Goal: Task Accomplishment & Management: Use online tool/utility

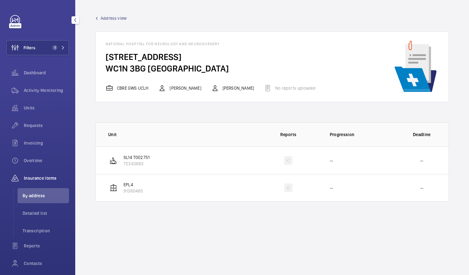
click at [31, 48] on span "Filters" at bounding box center [30, 48] width 12 height 6
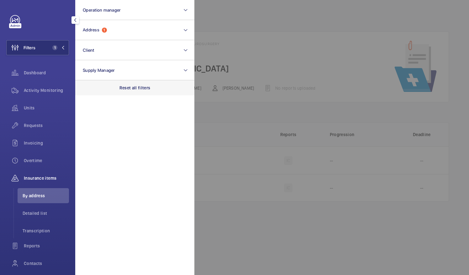
click at [129, 88] on p "Reset all filters" at bounding box center [135, 88] width 31 height 6
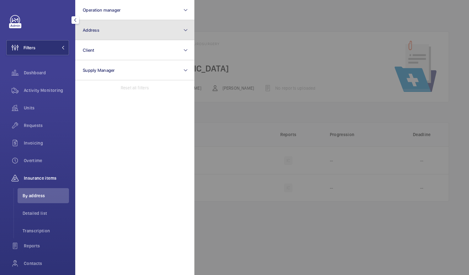
click at [114, 28] on button "Address" at bounding box center [134, 30] width 119 height 20
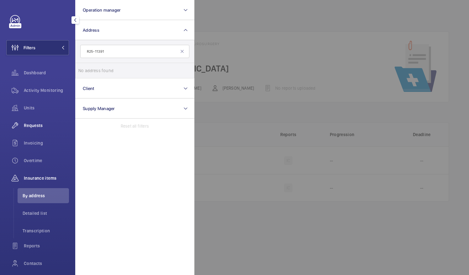
type input "R25-11391"
click at [29, 129] on div "Requests" at bounding box center [37, 125] width 63 height 15
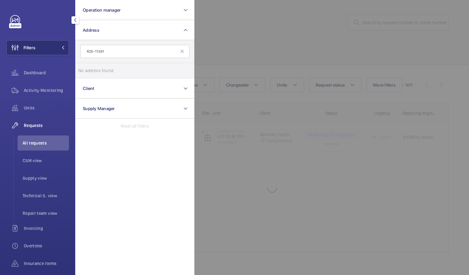
click at [215, 38] on div at bounding box center [428, 137] width 469 height 275
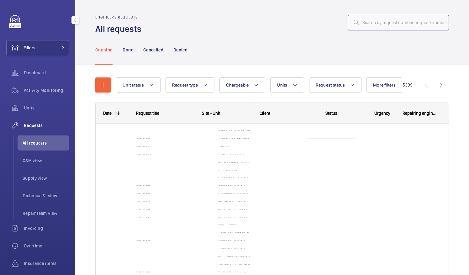
click at [393, 19] on input "text" at bounding box center [398, 23] width 101 height 16
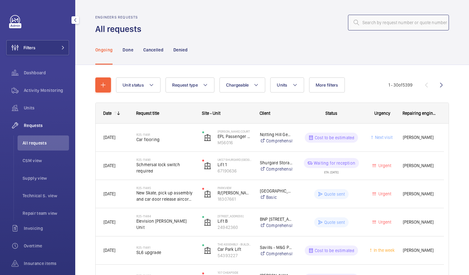
paste input "R25-11391"
type input "R25-11391"
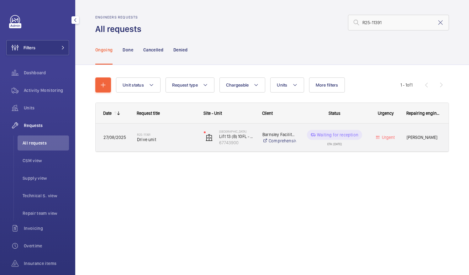
click at [349, 139] on div "Waiting for reception" at bounding box center [334, 135] width 55 height 10
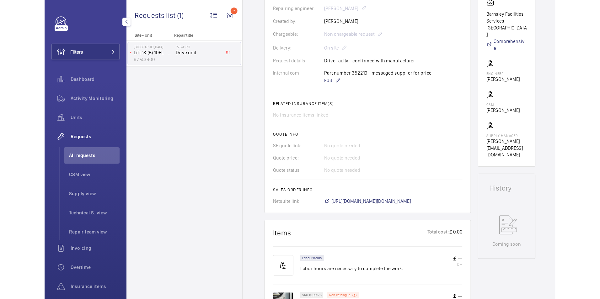
scroll to position [188, 0]
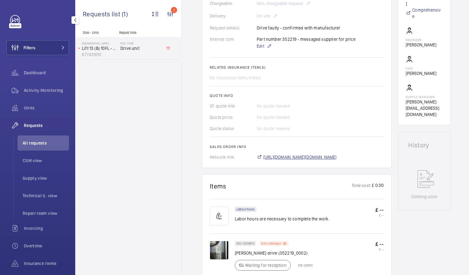
click at [310, 156] on span "[URL][DOMAIN_NAME][DOMAIN_NAME]" at bounding box center [299, 157] width 73 height 6
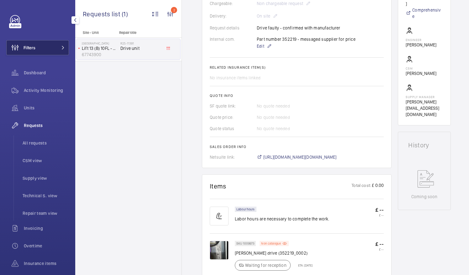
click at [46, 49] on button "Filters" at bounding box center [37, 47] width 63 height 15
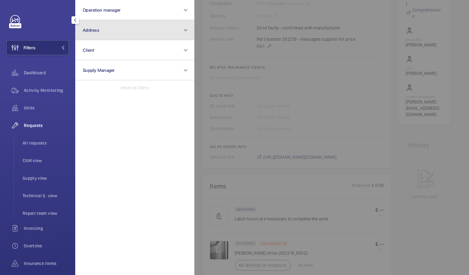
click at [105, 30] on button "Address" at bounding box center [134, 30] width 119 height 20
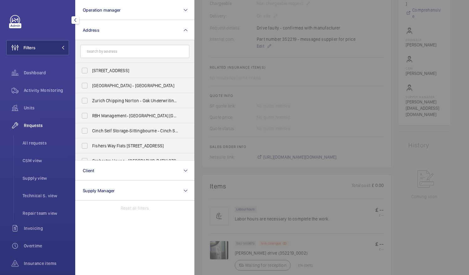
drag, startPoint x: 97, startPoint y: 46, endPoint x: 88, endPoint y: 51, distance: 10.5
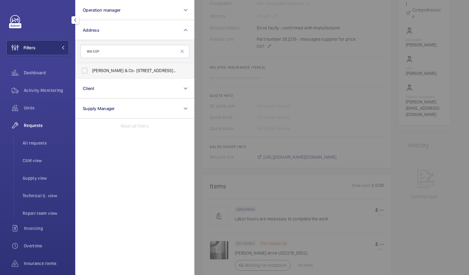
type input "W8 5EP"
click at [88, 73] on label "[PERSON_NAME] & Co- [STREET_ADDRESS][PERSON_NAME]" at bounding box center [130, 70] width 109 height 15
click at [88, 73] on input "[PERSON_NAME] & Co- [STREET_ADDRESS][PERSON_NAME]" at bounding box center [84, 70] width 13 height 13
checkbox input "true"
click at [40, 90] on span "Activity Monitoring" at bounding box center [46, 90] width 45 height 6
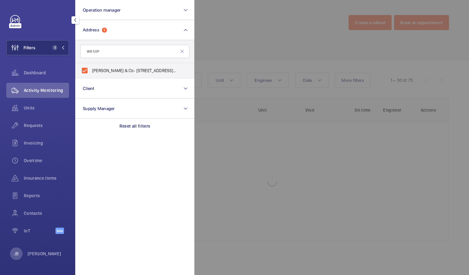
click at [226, 50] on div at bounding box center [428, 137] width 469 height 275
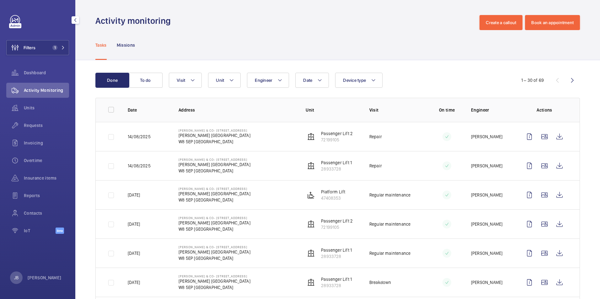
click at [23, 55] on div "Filters 1 Dashboard Activity Monitoring Units Requests Invoicing Overtime Insur…" at bounding box center [37, 128] width 63 height 226
click at [56, 52] on button "Filters 1" at bounding box center [37, 47] width 63 height 15
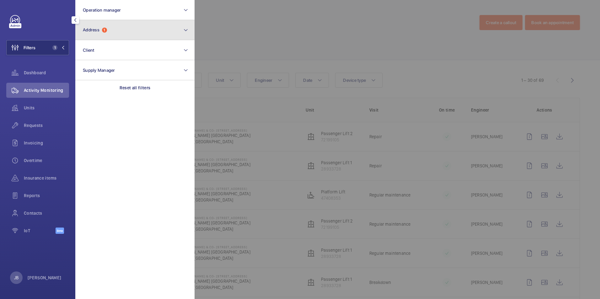
click at [111, 30] on button "Address 1" at bounding box center [134, 30] width 119 height 20
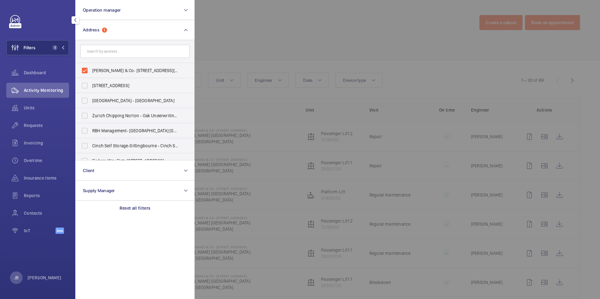
drag, startPoint x: 81, startPoint y: 67, endPoint x: 91, endPoint y: 58, distance: 14.4
click at [80, 67] on label "[PERSON_NAME] & Co- [STREET_ADDRESS][PERSON_NAME]" at bounding box center [130, 70] width 109 height 15
click at [80, 67] on input "[PERSON_NAME] & Co- [STREET_ADDRESS][PERSON_NAME]" at bounding box center [84, 70] width 13 height 13
checkbox input "false"
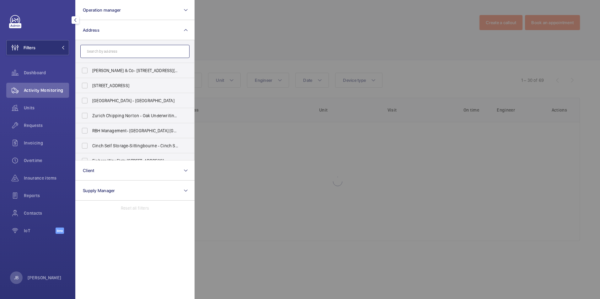
paste input "SW6 3JD"
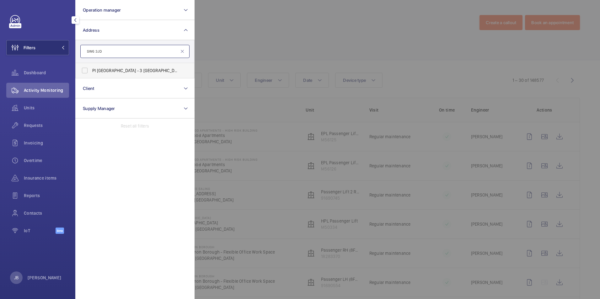
type input "SW6 3JD"
click at [98, 70] on span "PI [GEOGRAPHIC_DATA] - [STREET_ADDRESS]" at bounding box center [135, 70] width 86 height 6
click at [91, 70] on input "PI [GEOGRAPHIC_DATA] - [STREET_ADDRESS]" at bounding box center [84, 70] width 13 height 13
checkbox input "true"
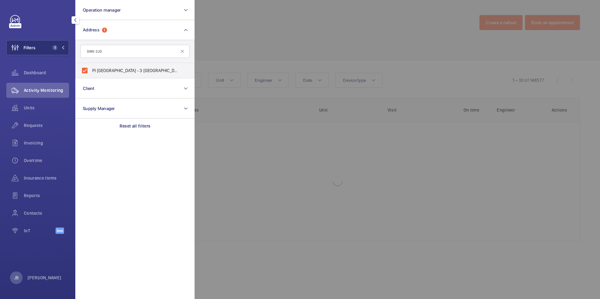
click at [283, 25] on div at bounding box center [494, 149] width 600 height 299
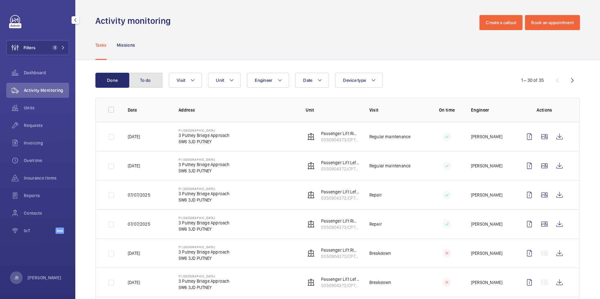
click at [151, 76] on button "To do" at bounding box center [146, 80] width 34 height 15
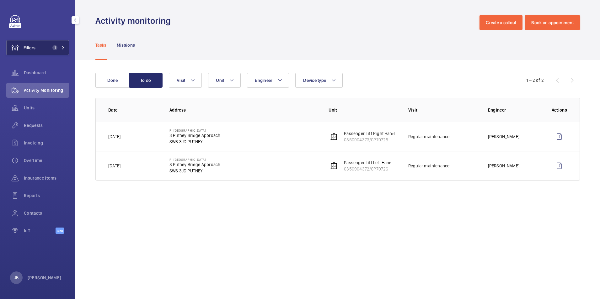
click at [47, 46] on button "Filters 1" at bounding box center [37, 47] width 63 height 15
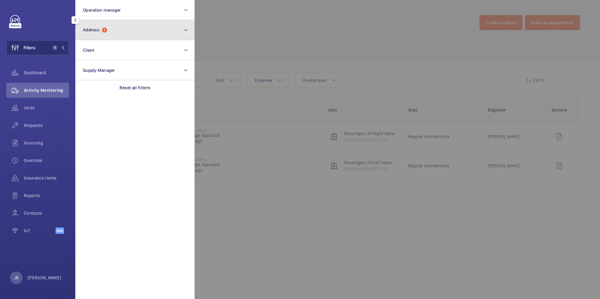
drag, startPoint x: 124, startPoint y: 29, endPoint x: 125, endPoint y: 34, distance: 4.1
click at [125, 29] on button "Address 1" at bounding box center [134, 30] width 119 height 20
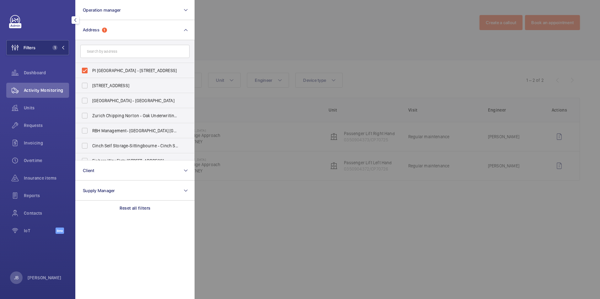
drag, startPoint x: 83, startPoint y: 71, endPoint x: 97, endPoint y: 58, distance: 18.9
click at [83, 70] on label "PI [GEOGRAPHIC_DATA] - [STREET_ADDRESS]" at bounding box center [130, 70] width 109 height 15
click at [83, 70] on input "PI [GEOGRAPHIC_DATA] - [STREET_ADDRESS]" at bounding box center [84, 70] width 13 height 13
checkbox input "false"
click at [101, 55] on input "text" at bounding box center [134, 51] width 109 height 13
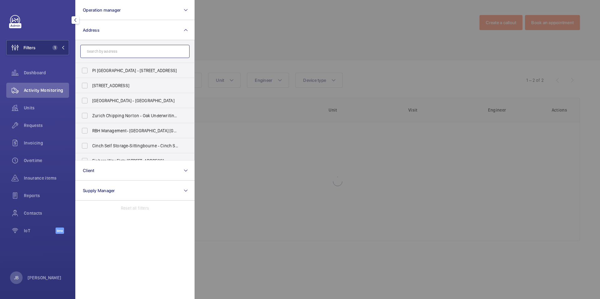
paste input "PI London Kensington ([GEOGRAPHIC_DATA])"
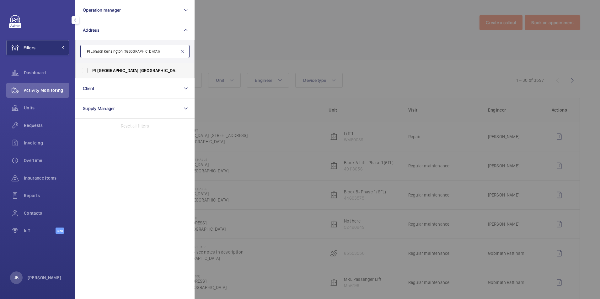
type input "PI London Kensington ([GEOGRAPHIC_DATA])"
click at [89, 71] on label "PI [GEOGRAPHIC_DATA] ([GEOGRAPHIC_DATA]) - [STREET_ADDRESS][PERSON_NAME]" at bounding box center [130, 70] width 109 height 15
click at [89, 71] on input "PI [GEOGRAPHIC_DATA] ([GEOGRAPHIC_DATA]) - [STREET_ADDRESS][PERSON_NAME]" at bounding box center [84, 70] width 13 height 13
checkbox input "true"
click at [252, 51] on div at bounding box center [494, 149] width 600 height 299
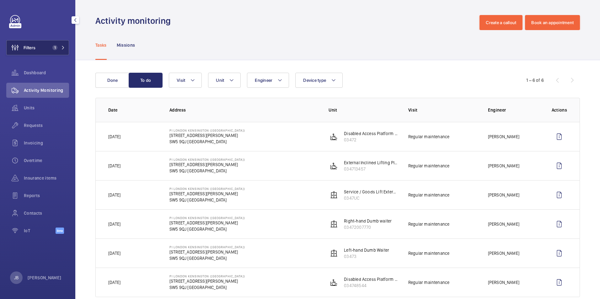
click at [28, 41] on span "Filters" at bounding box center [21, 47] width 29 height 15
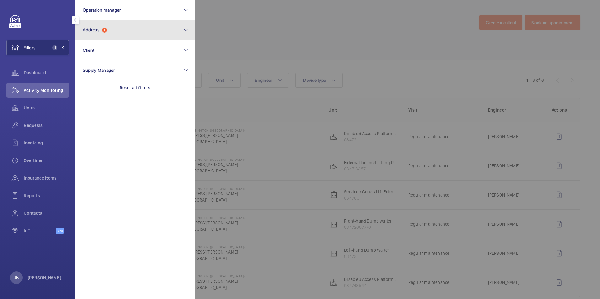
click at [123, 27] on button "Address 1" at bounding box center [134, 30] width 119 height 20
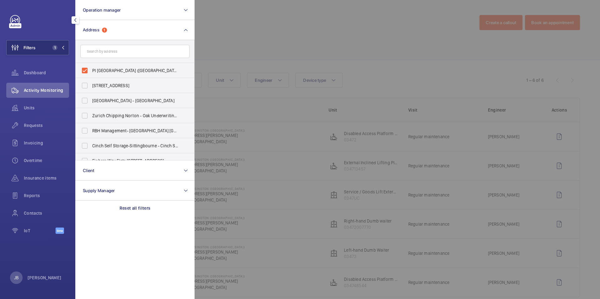
click at [343, 35] on div at bounding box center [494, 149] width 600 height 299
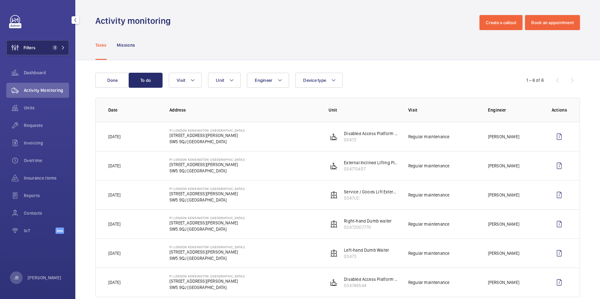
click at [29, 49] on span "Filters" at bounding box center [30, 48] width 12 height 6
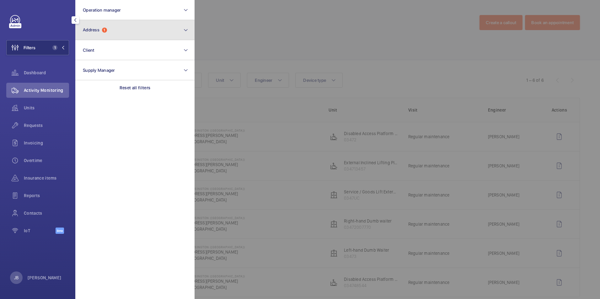
click at [117, 23] on button "Address 1" at bounding box center [134, 30] width 119 height 20
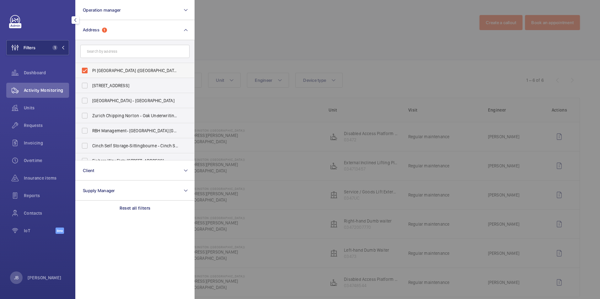
drag, startPoint x: 85, startPoint y: 71, endPoint x: 87, endPoint y: 65, distance: 5.8
click at [85, 71] on label "PI [GEOGRAPHIC_DATA] ([GEOGRAPHIC_DATA]) - [STREET_ADDRESS][PERSON_NAME]" at bounding box center [130, 70] width 109 height 15
click at [85, 71] on input "PI [GEOGRAPHIC_DATA] ([GEOGRAPHIC_DATA]) - [STREET_ADDRESS][PERSON_NAME]" at bounding box center [84, 70] width 13 height 13
checkbox input "false"
paste input "PI Southwark ([PERSON_NAME][GEOGRAPHIC_DATA])"
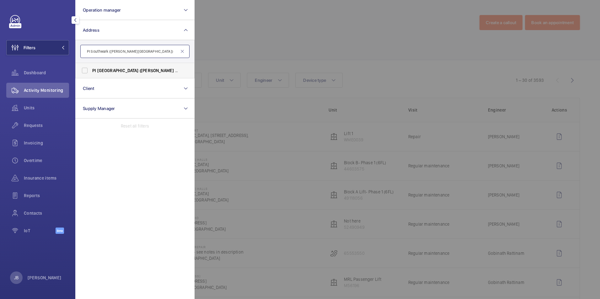
type input "PI Southwark ([PERSON_NAME][GEOGRAPHIC_DATA])"
click at [119, 73] on span "PI Southwark ([PERSON_NAME][GEOGRAPHIC_DATA]) - [STREET_ADDRESS]" at bounding box center [135, 70] width 86 height 6
click at [91, 73] on input "PI Southwark ([PERSON_NAME][GEOGRAPHIC_DATA]) - [STREET_ADDRESS]" at bounding box center [84, 70] width 13 height 13
checkbox input "true"
click at [288, 33] on div at bounding box center [494, 149] width 600 height 299
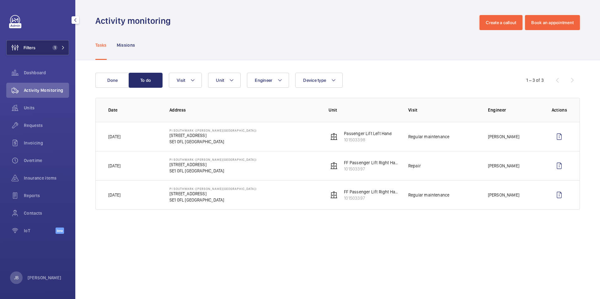
drag, startPoint x: 36, startPoint y: 40, endPoint x: 38, endPoint y: 45, distance: 5.4
click at [36, 41] on div "Filters 1 Dashboard Activity Monitoring Units Requests Invoicing Overtime Insur…" at bounding box center [37, 128] width 63 height 226
click at [38, 45] on button "Filters 1" at bounding box center [37, 47] width 63 height 15
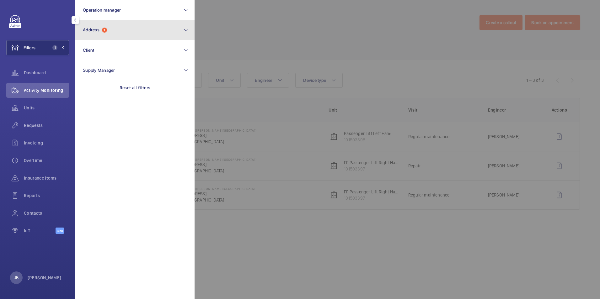
click at [158, 33] on button "Address 1" at bounding box center [134, 30] width 119 height 20
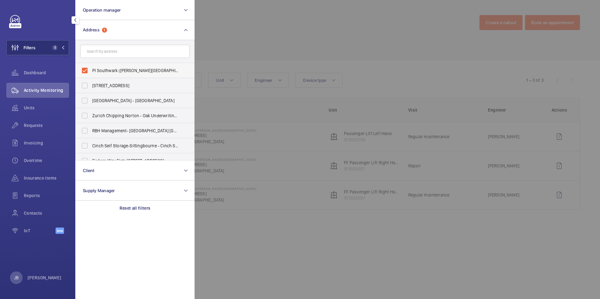
click at [86, 70] on label "PI Southwark ([PERSON_NAME][GEOGRAPHIC_DATA]) - [STREET_ADDRESS]" at bounding box center [130, 70] width 109 height 15
click at [86, 70] on input "PI Southwark ([PERSON_NAME][GEOGRAPHIC_DATA]) - [STREET_ADDRESS]" at bounding box center [84, 70] width 13 height 13
checkbox input "false"
paste input "PI London Kensington ([GEOGRAPHIC_DATA])"
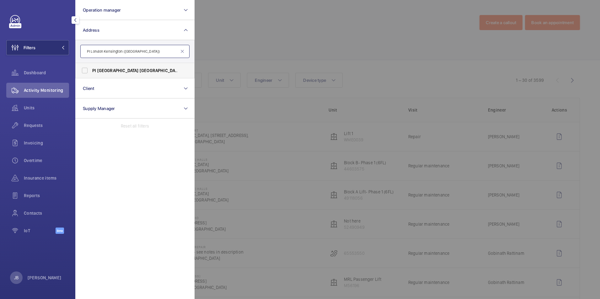
type input "PI London Kensington ([GEOGRAPHIC_DATA])"
click at [86, 70] on label "PI [GEOGRAPHIC_DATA] ([GEOGRAPHIC_DATA]) - [STREET_ADDRESS][PERSON_NAME]" at bounding box center [130, 70] width 109 height 15
click at [86, 70] on input "PI [GEOGRAPHIC_DATA] ([GEOGRAPHIC_DATA]) - [STREET_ADDRESS][PERSON_NAME]" at bounding box center [84, 70] width 13 height 13
checkbox input "true"
click at [285, 37] on div at bounding box center [494, 149] width 600 height 299
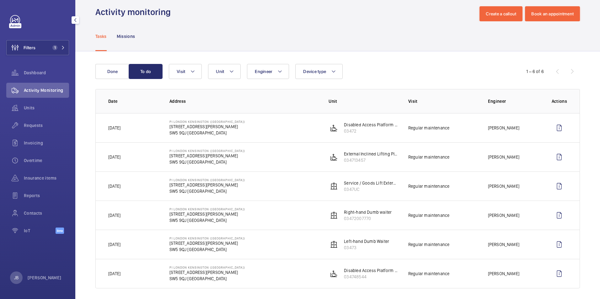
scroll to position [13, 0]
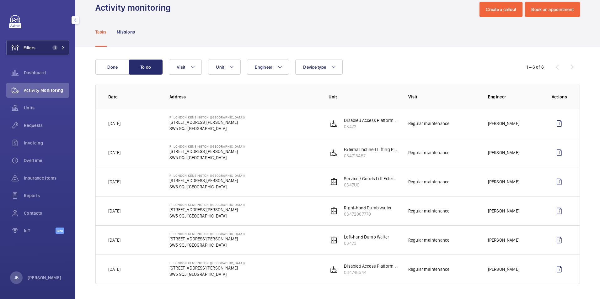
click at [25, 46] on span "Filters" at bounding box center [30, 48] width 12 height 6
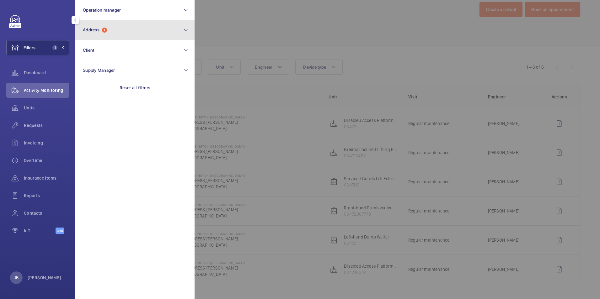
click at [124, 20] on button "Address 1" at bounding box center [134, 30] width 119 height 20
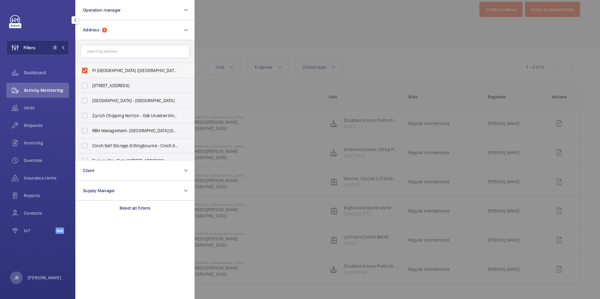
click at [89, 66] on label "PI [GEOGRAPHIC_DATA] ([GEOGRAPHIC_DATA]) - [STREET_ADDRESS][PERSON_NAME]" at bounding box center [130, 70] width 109 height 15
click at [89, 66] on input "PI [GEOGRAPHIC_DATA] ([GEOGRAPHIC_DATA]) - [STREET_ADDRESS][PERSON_NAME]" at bounding box center [84, 70] width 13 height 13
checkbox input "false"
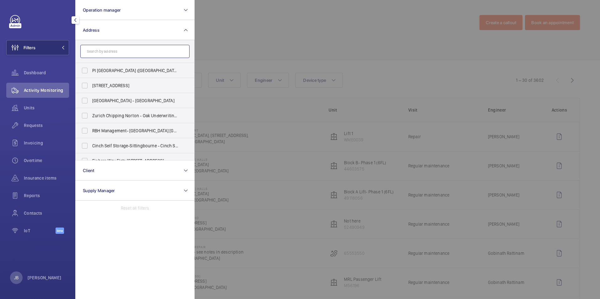
paste input "PI Southwark ([PERSON_NAME][GEOGRAPHIC_DATA])"
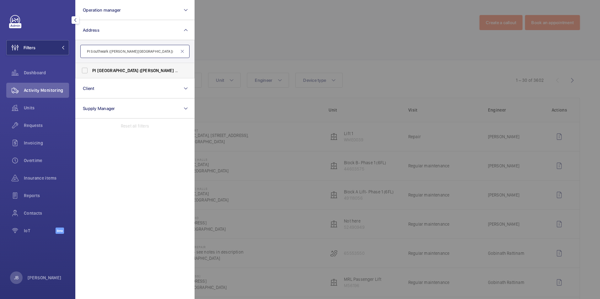
type input "PI Southwark ([PERSON_NAME][GEOGRAPHIC_DATA])"
drag, startPoint x: 83, startPoint y: 72, endPoint x: 128, endPoint y: 70, distance: 45.6
click at [83, 72] on label "PI Southwark ([PERSON_NAME][GEOGRAPHIC_DATA]) - [STREET_ADDRESS]" at bounding box center [130, 70] width 109 height 15
click at [83, 72] on input "PI Southwark ([PERSON_NAME][GEOGRAPHIC_DATA]) - [STREET_ADDRESS]" at bounding box center [84, 70] width 13 height 13
checkbox input "true"
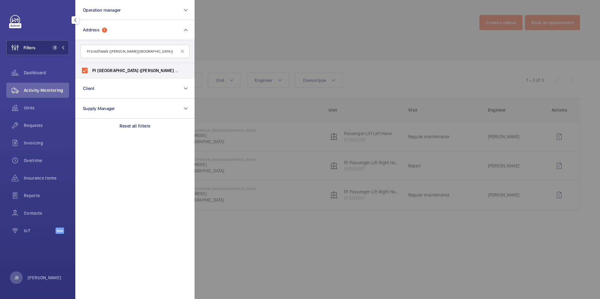
click at [255, 54] on div at bounding box center [494, 149] width 600 height 299
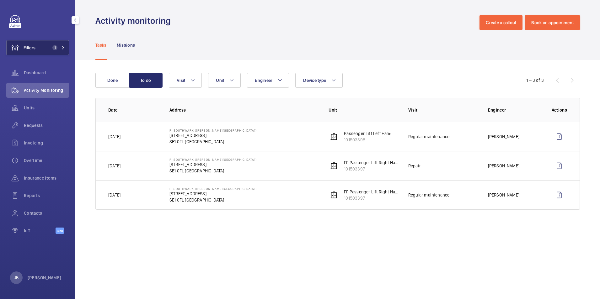
click at [28, 55] on span "Filters" at bounding box center [21, 47] width 29 height 15
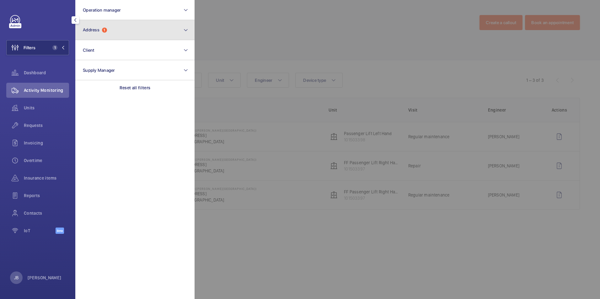
click at [109, 25] on button "Address 1" at bounding box center [134, 30] width 119 height 20
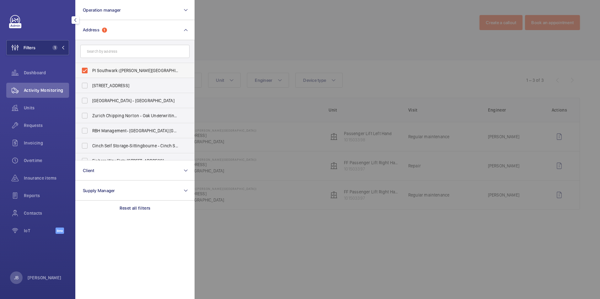
click at [86, 75] on label "PI Southwark ([PERSON_NAME][GEOGRAPHIC_DATA]) - [STREET_ADDRESS]" at bounding box center [130, 70] width 109 height 15
click at [86, 75] on input "PI Southwark ([PERSON_NAME][GEOGRAPHIC_DATA]) - [STREET_ADDRESS]" at bounding box center [84, 70] width 13 height 13
checkbox input "false"
paste input "BB [GEOGRAPHIC_DATA] ([GEOGRAPHIC_DATA])"
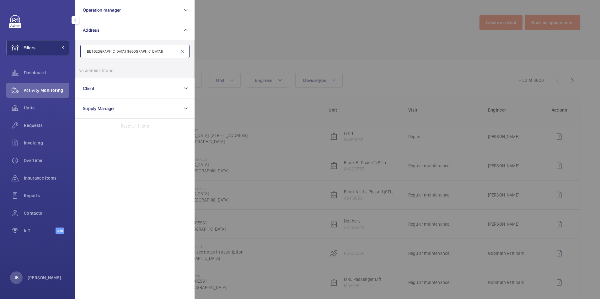
click at [91, 50] on input "BB [GEOGRAPHIC_DATA] ([GEOGRAPHIC_DATA])" at bounding box center [134, 51] width 109 height 13
drag, startPoint x: 147, startPoint y: 50, endPoint x: 106, endPoint y: 52, distance: 41.1
click at [106, 52] on input "[GEOGRAPHIC_DATA] ([GEOGRAPHIC_DATA])" at bounding box center [134, 51] width 109 height 13
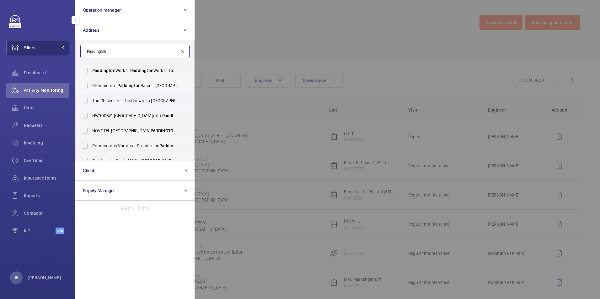
type input "Paddington"
click at [122, 81] on label "[GEOGRAPHIC_DATA] - [GEOGRAPHIC_DATA] - [STREET_ADDRESS]" at bounding box center [130, 85] width 109 height 15
click at [91, 81] on input "[GEOGRAPHIC_DATA] - [GEOGRAPHIC_DATA] - [STREET_ADDRESS]" at bounding box center [84, 85] width 13 height 13
checkbox input "true"
click at [299, 36] on div at bounding box center [494, 149] width 600 height 299
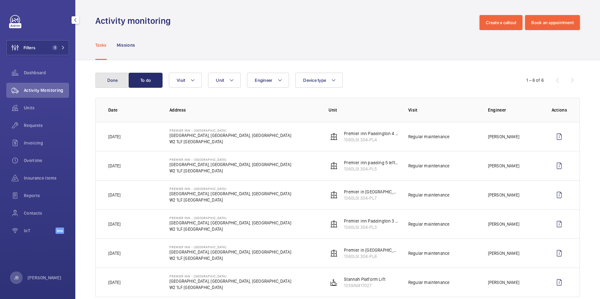
click at [116, 84] on button "Done" at bounding box center [112, 80] width 34 height 15
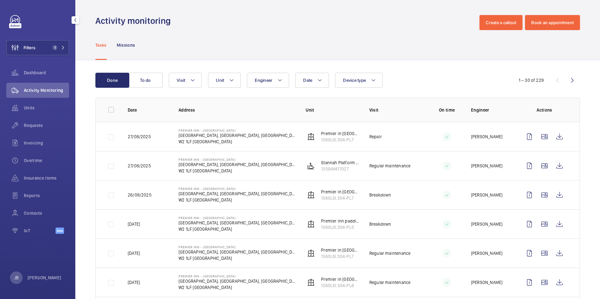
scroll to position [31, 0]
